Goal: Transaction & Acquisition: Purchase product/service

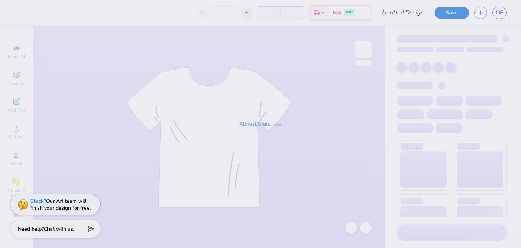
type input "[PERSON_NAME]"
type input "30"
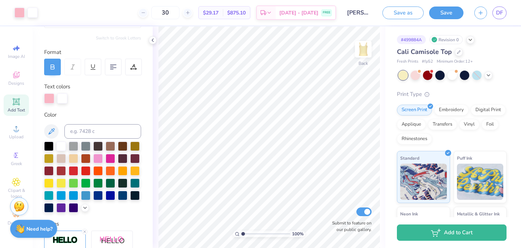
scroll to position [83, 0]
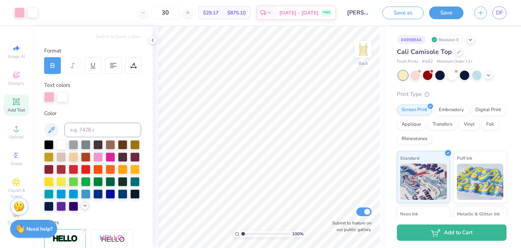
click at [85, 207] on icon at bounding box center [85, 206] width 6 height 6
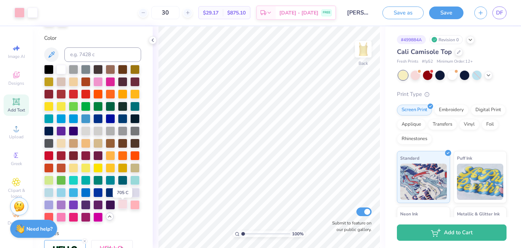
scroll to position [159, 0]
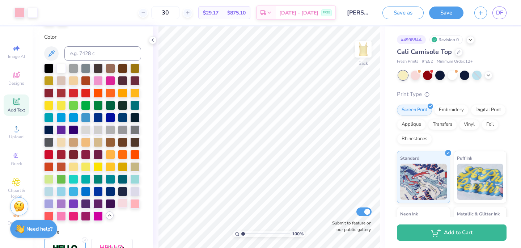
click at [125, 205] on div at bounding box center [122, 202] width 9 height 9
click at [136, 205] on div at bounding box center [134, 202] width 9 height 9
click at [18, 16] on div at bounding box center [19, 12] width 10 height 10
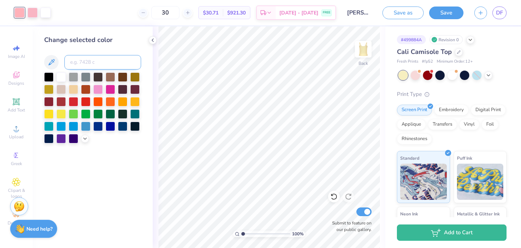
click at [78, 67] on input at bounding box center [102, 62] width 77 height 14
type input "707"
click at [153, 41] on icon at bounding box center [153, 40] width 6 height 6
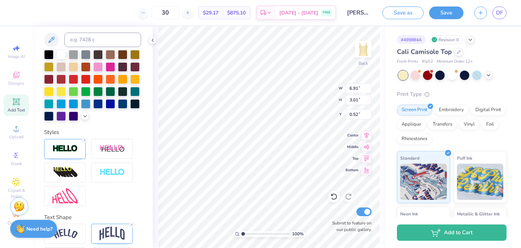
scroll to position [173, 0]
click at [61, 144] on img at bounding box center [64, 148] width 25 height 8
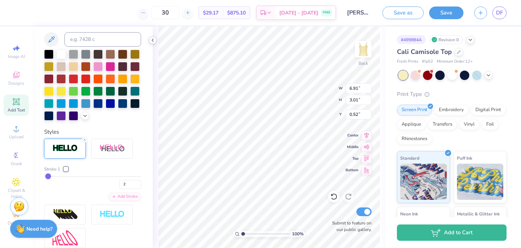
click at [152, 40] on polyline at bounding box center [152, 40] width 1 height 3
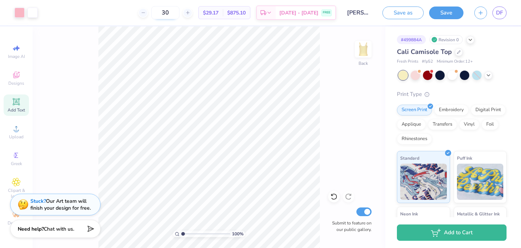
click at [179, 15] on input "30" at bounding box center [165, 12] width 28 height 13
type input "3"
type input "4"
type input "5"
type input "1"
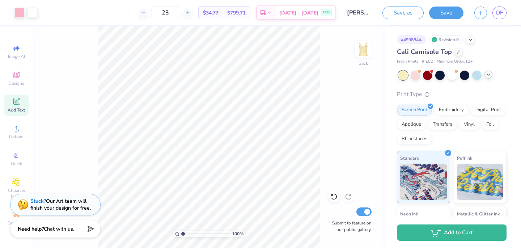
type input "23"
click at [491, 73] on div at bounding box center [488, 75] width 8 height 8
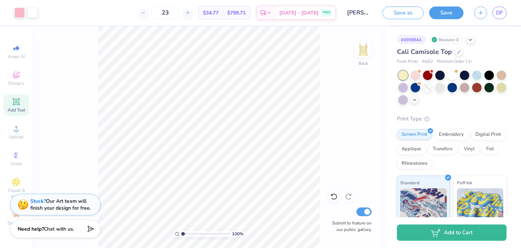
click at [443, 111] on div "Cali Camisole Top Fresh Prints # fp52 Minimum Order: 12 + Print Type Screen Pri…" at bounding box center [452, 193] width 110 height 292
drag, startPoint x: 179, startPoint y: 10, endPoint x: 151, endPoint y: 10, distance: 28.2
click at [151, 10] on div "23" at bounding box center [165, 12] width 54 height 13
type input "30"
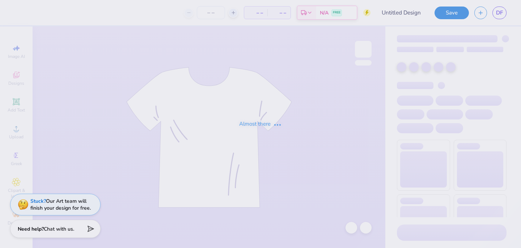
type input "[PERSON_NAME]"
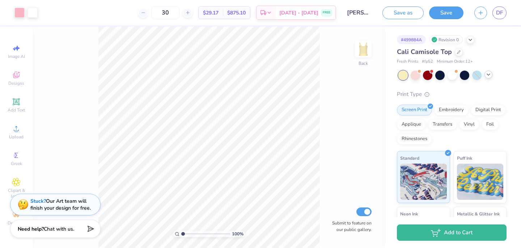
click at [492, 75] on div at bounding box center [488, 75] width 8 height 8
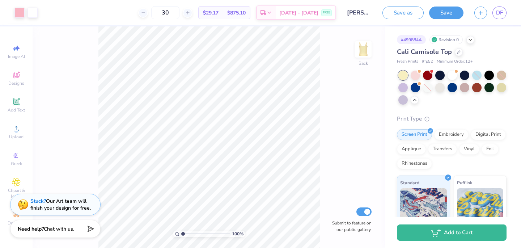
click at [218, 12] on span "$29.17" at bounding box center [211, 13] width 16 height 8
click at [179, 11] on input "30" at bounding box center [165, 12] width 28 height 13
click at [412, 86] on div at bounding box center [415, 86] width 9 height 9
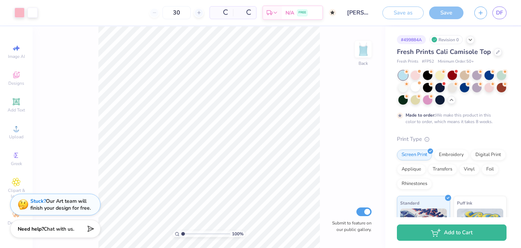
type input "50"
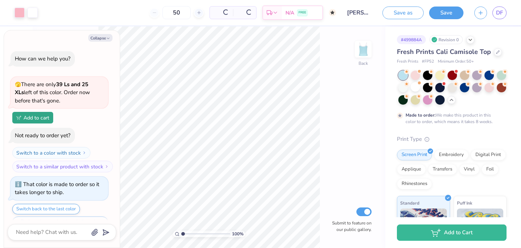
scroll to position [17, 0]
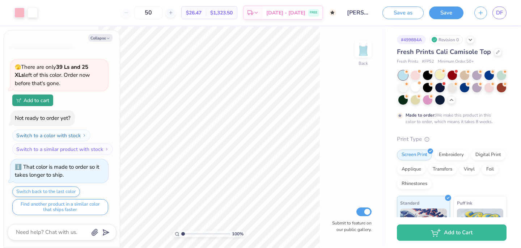
click at [439, 75] on div at bounding box center [439, 74] width 9 height 9
type textarea "x"
click at [156, 10] on input "50" at bounding box center [148, 12] width 28 height 13
type input "5"
type input "1"
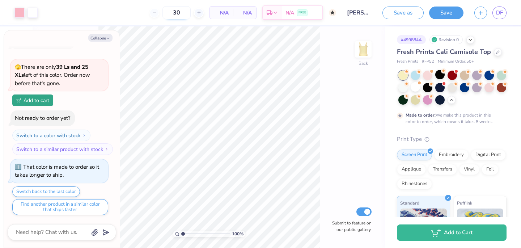
type input "3"
type input "50"
click at [426, 98] on div at bounding box center [427, 98] width 9 height 9
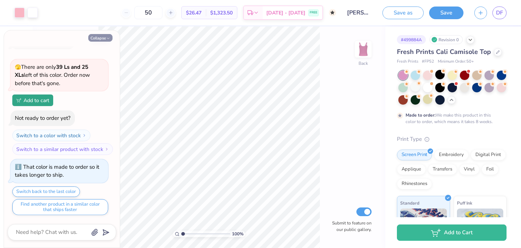
click at [95, 36] on button "Collapse" at bounding box center [100, 38] width 24 height 8
type textarea "x"
